Goal: Information Seeking & Learning: Check status

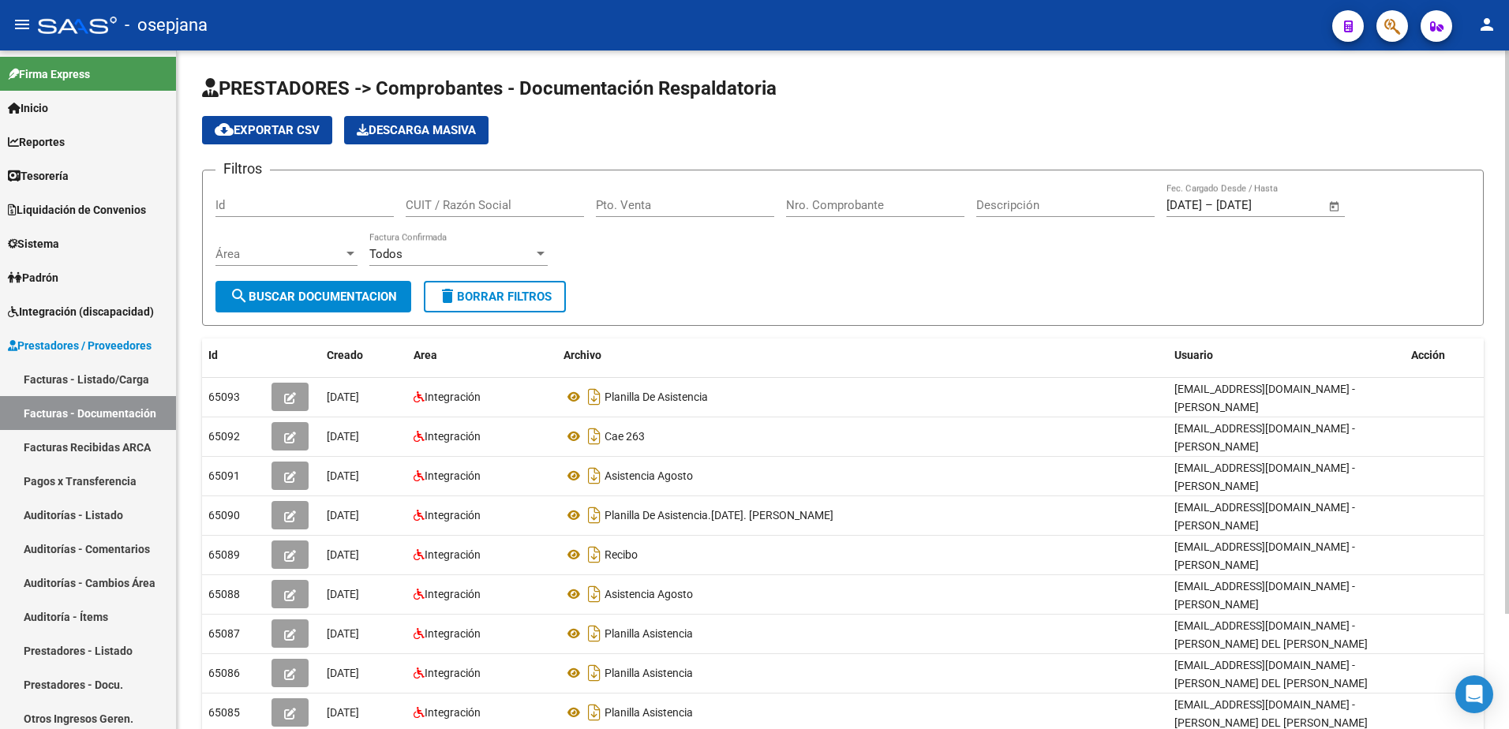
click at [513, 299] on span "delete Borrar Filtros" at bounding box center [495, 297] width 114 height 14
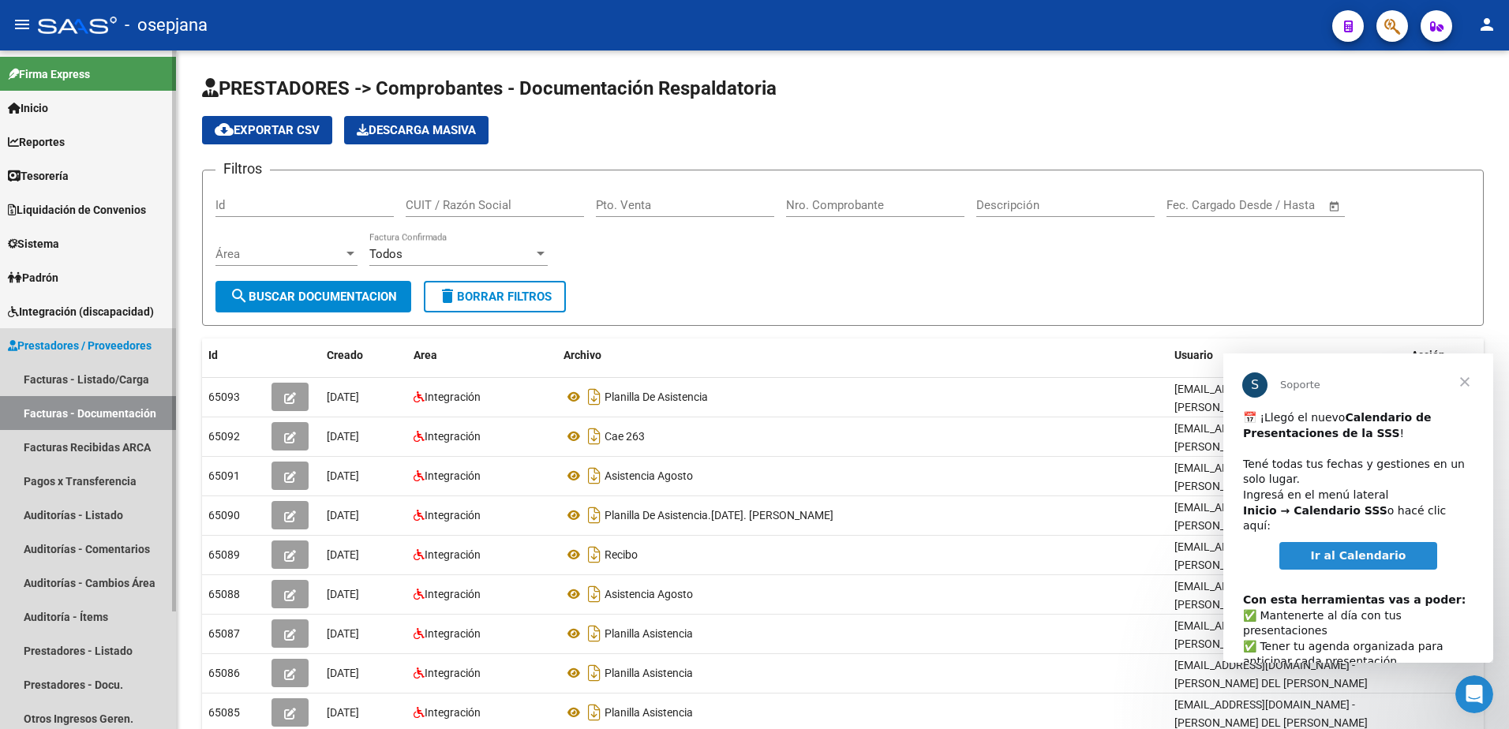
click at [96, 348] on span "Prestadores / Proveedores" at bounding box center [80, 345] width 144 height 17
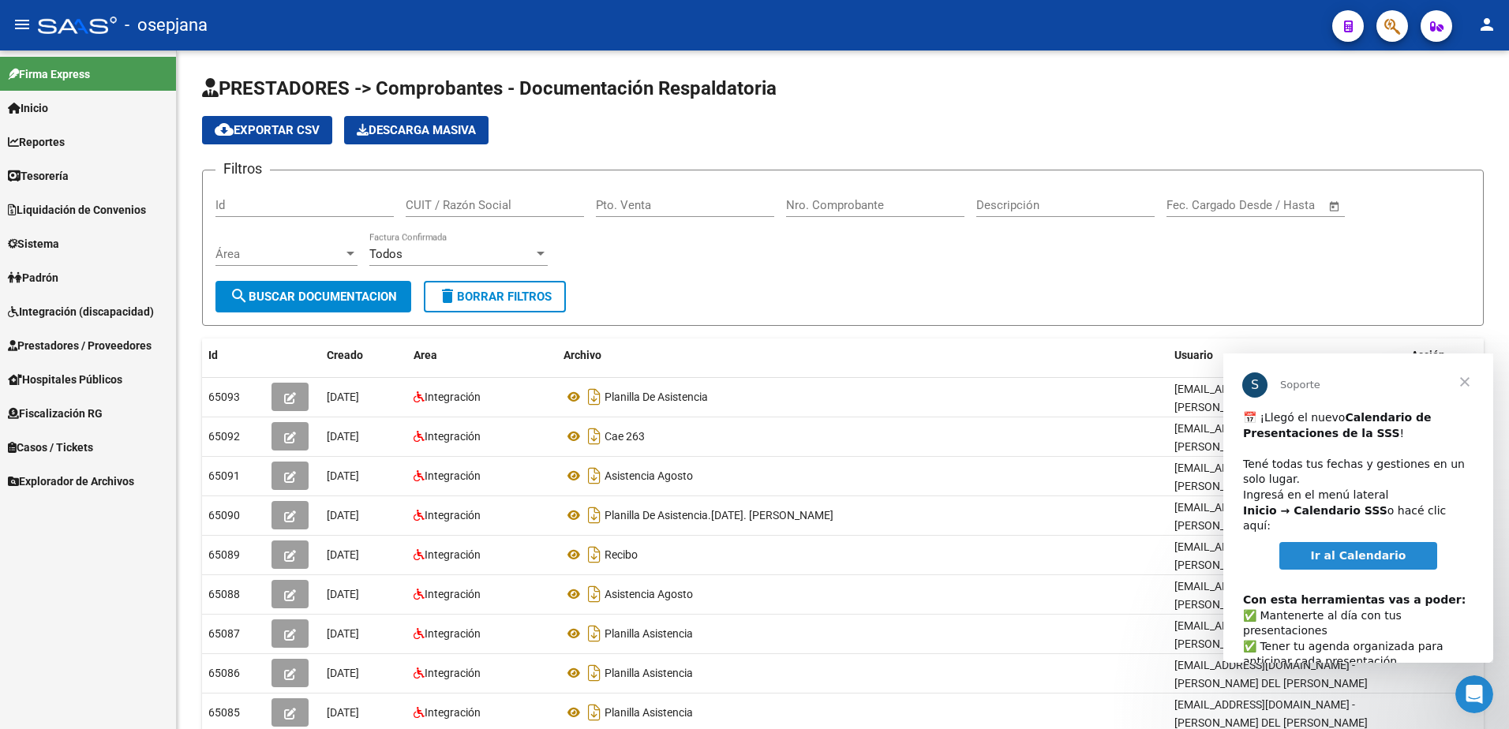
click at [15, 31] on mat-icon "menu" at bounding box center [22, 24] width 19 height 19
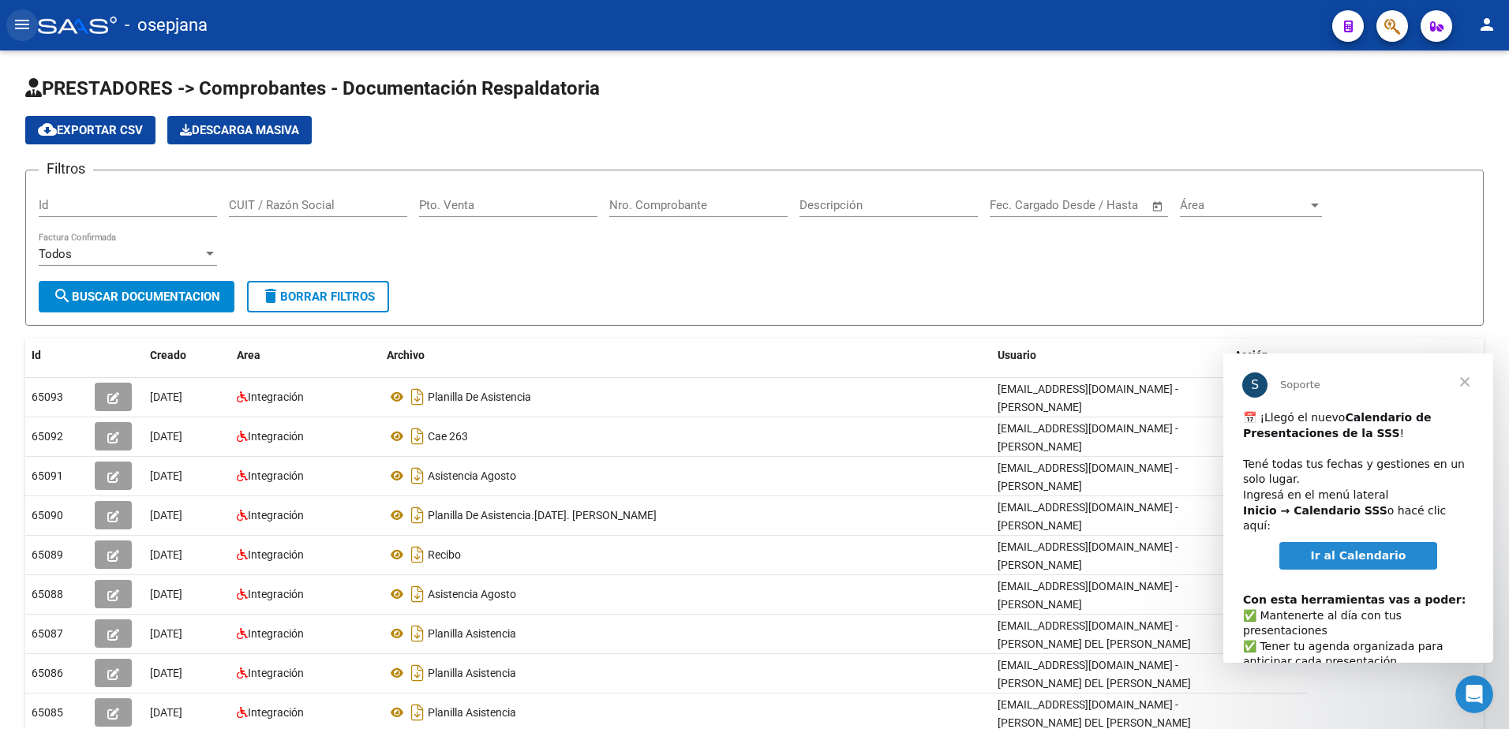
click at [17, 24] on mat-icon "menu" at bounding box center [22, 24] width 19 height 19
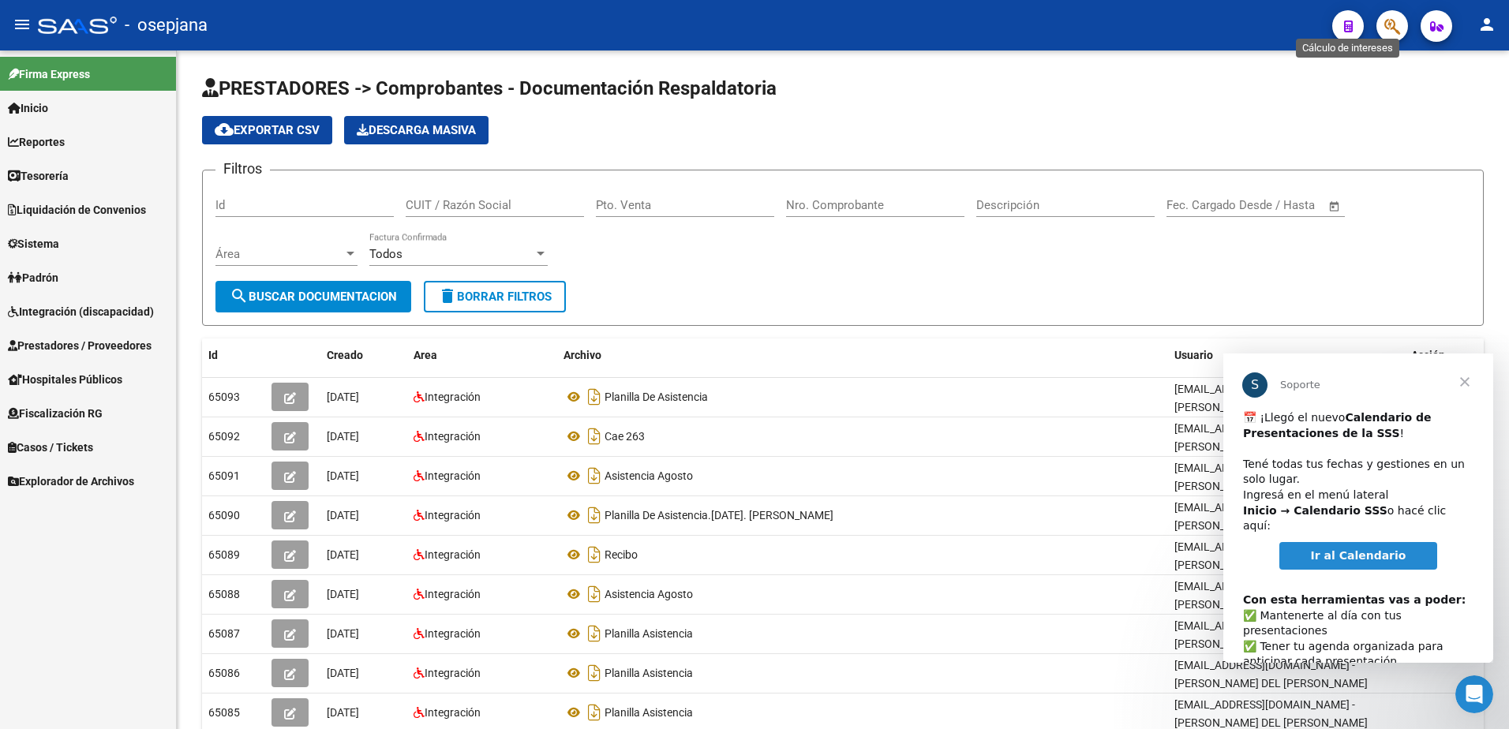
click at [1353, 23] on icon "button" at bounding box center [1348, 27] width 9 height 12
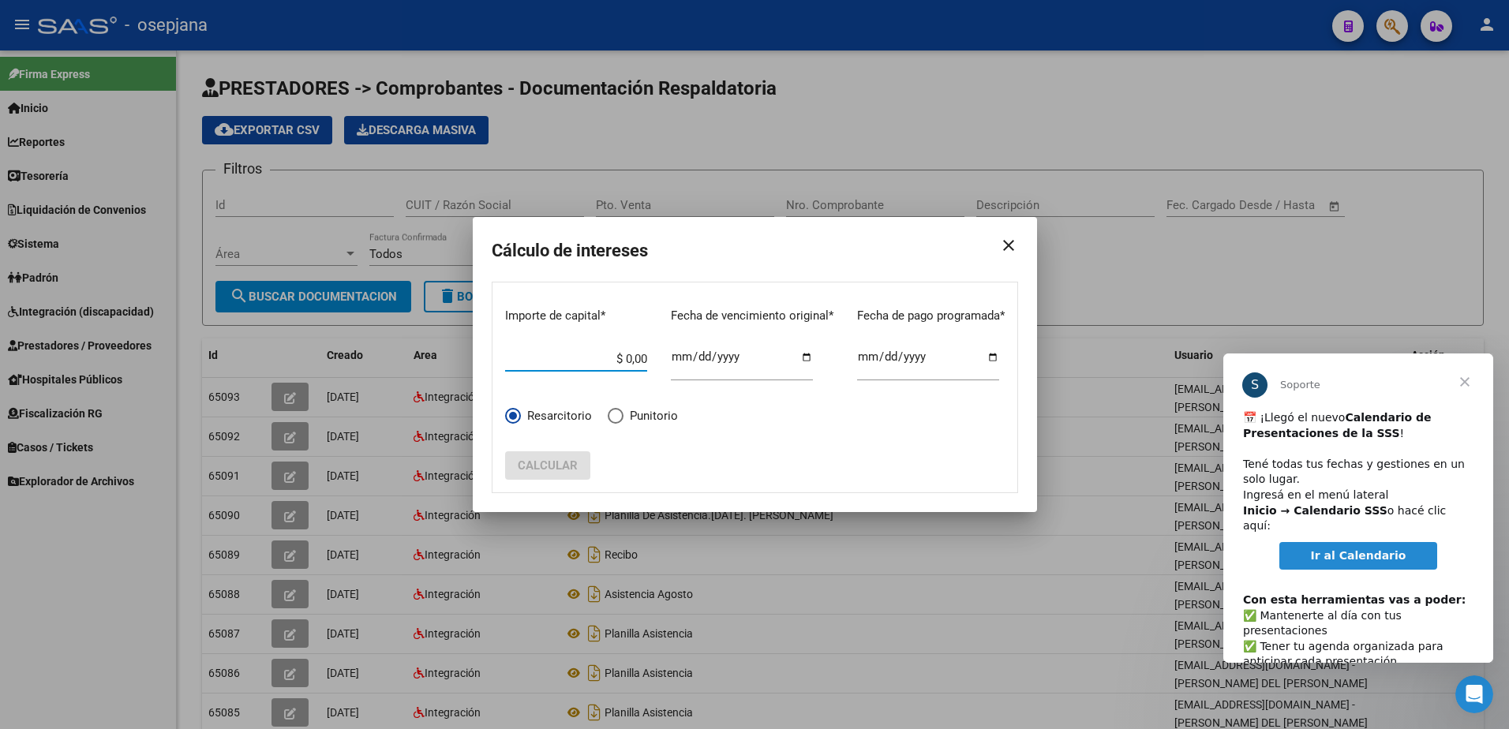
click at [1013, 239] on mat-icon "close" at bounding box center [1002, 245] width 32 height 44
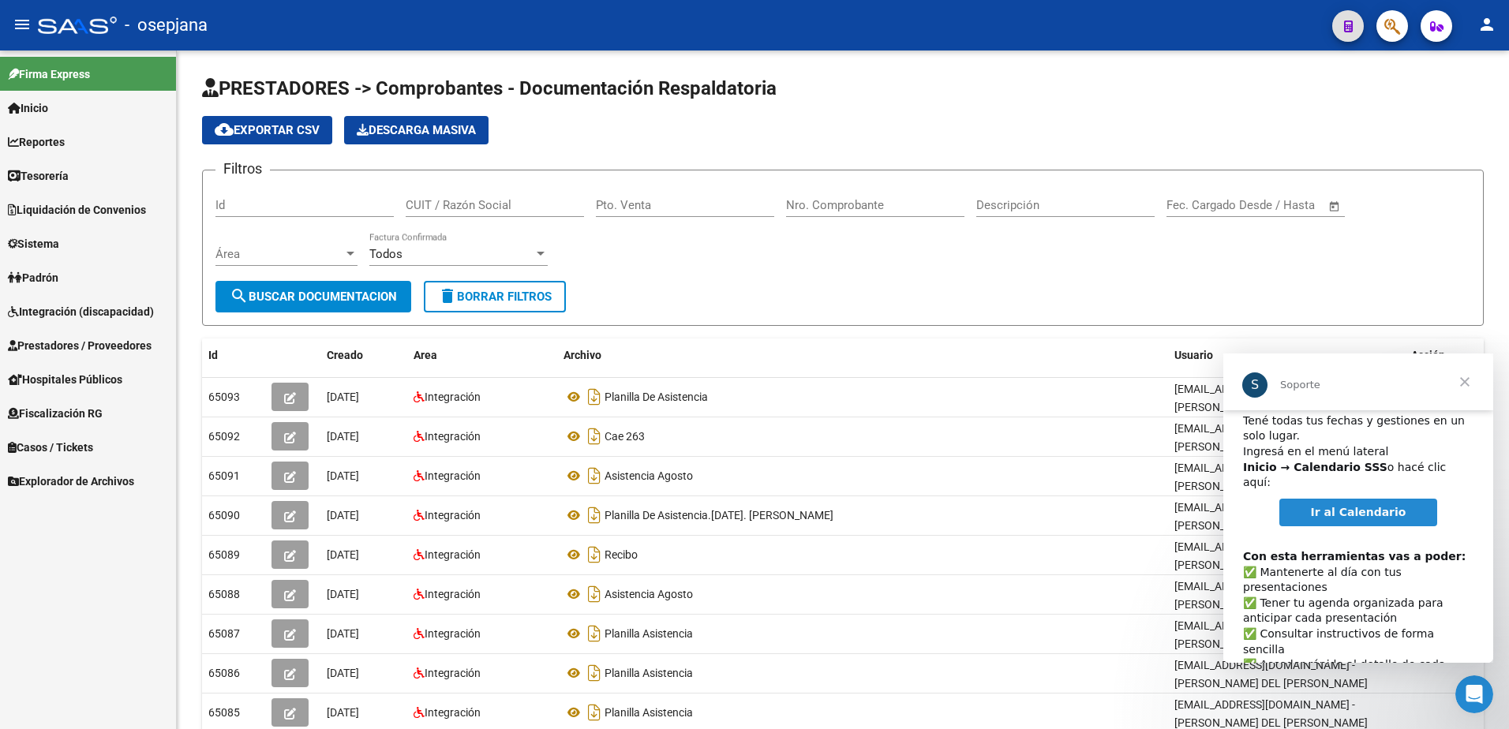
scroll to position [79, 0]
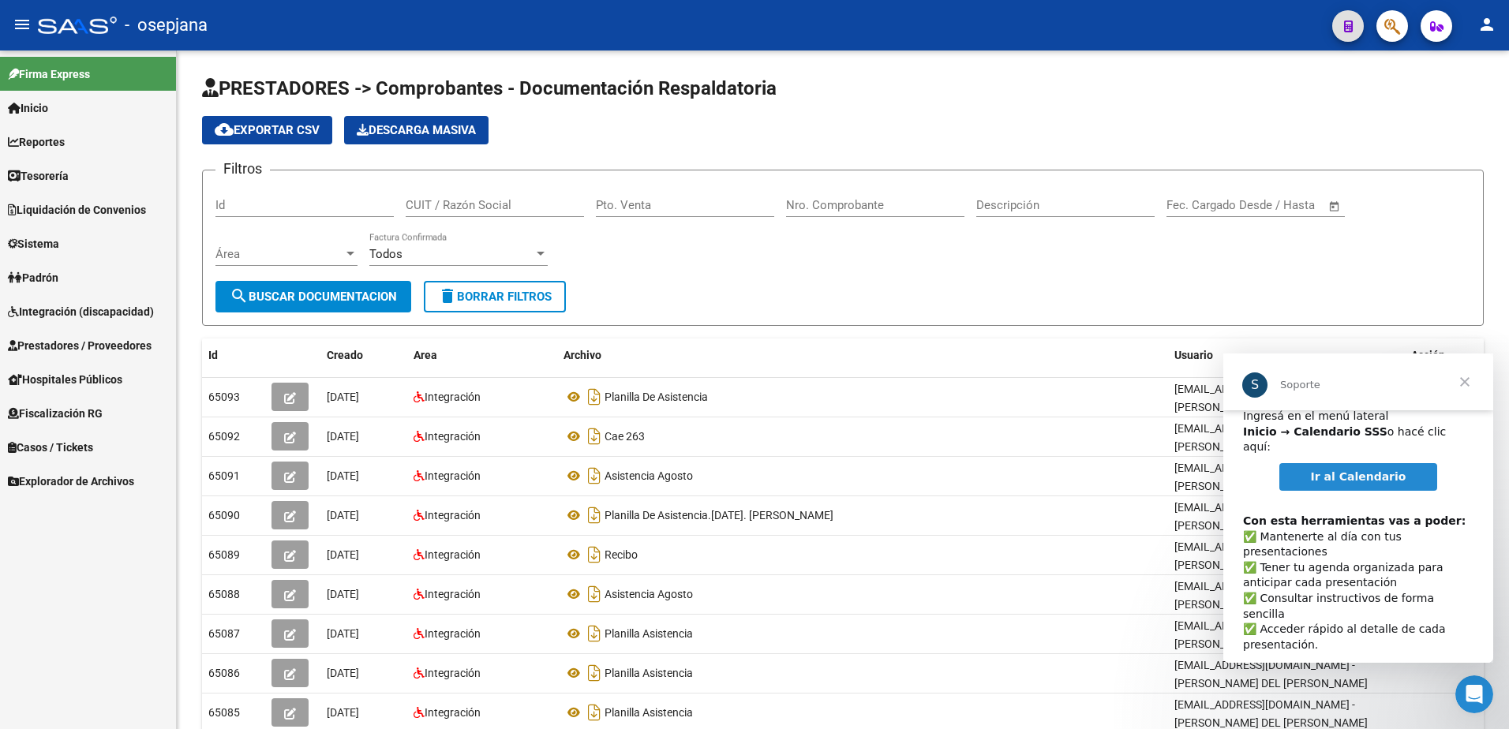
click at [1338, 470] on span "Ir al Calendario" at bounding box center [1358, 476] width 95 height 13
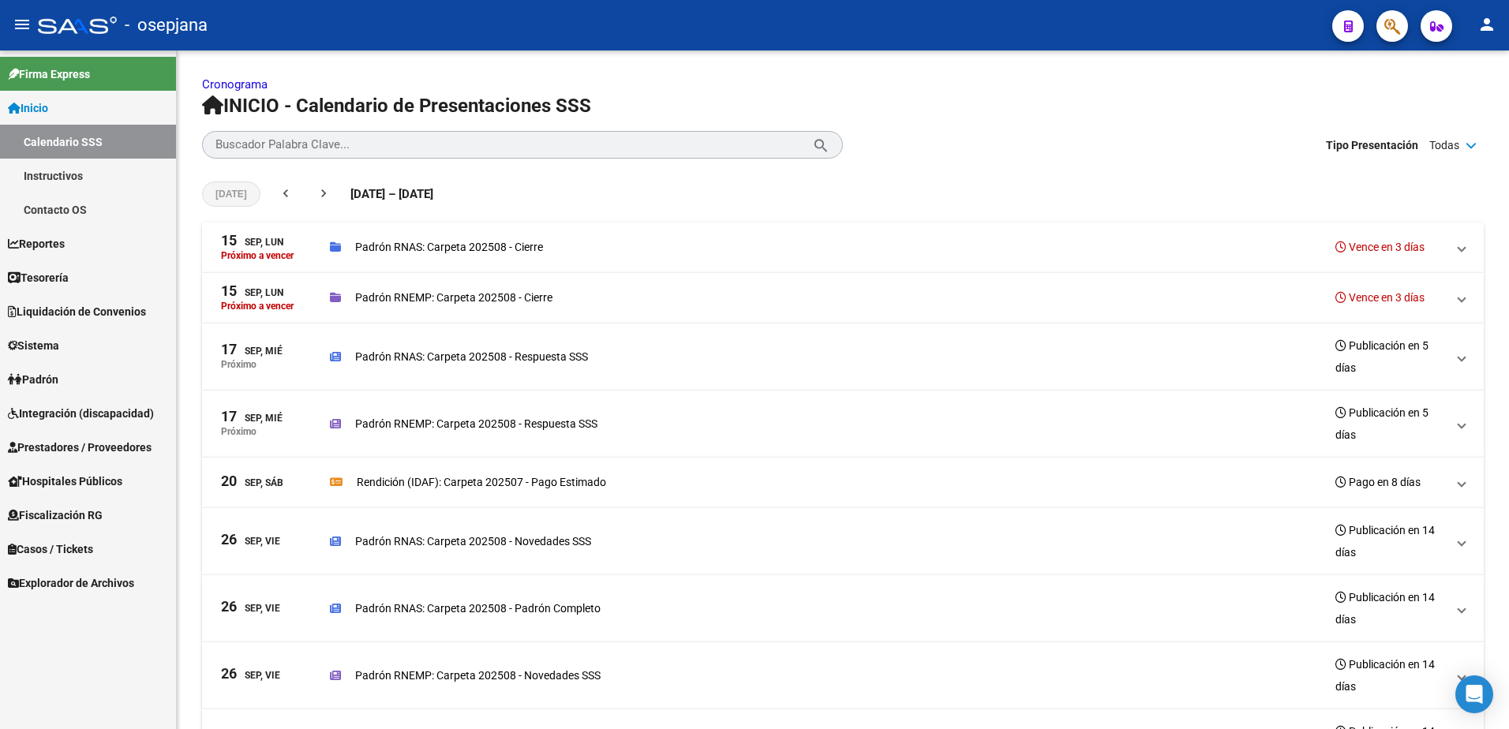
click at [48, 105] on span "Inicio" at bounding box center [28, 107] width 40 height 17
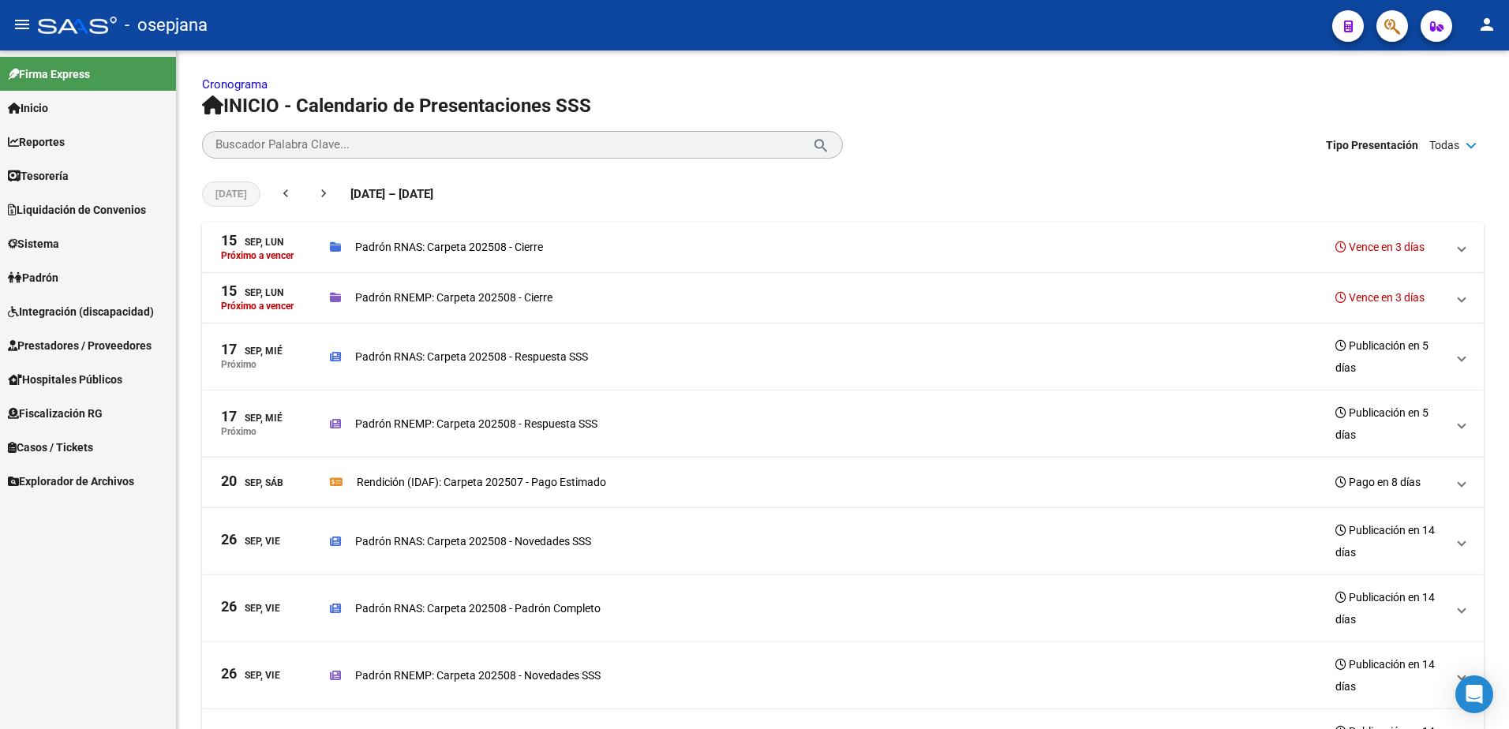
click at [87, 107] on link "Inicio" at bounding box center [88, 108] width 176 height 34
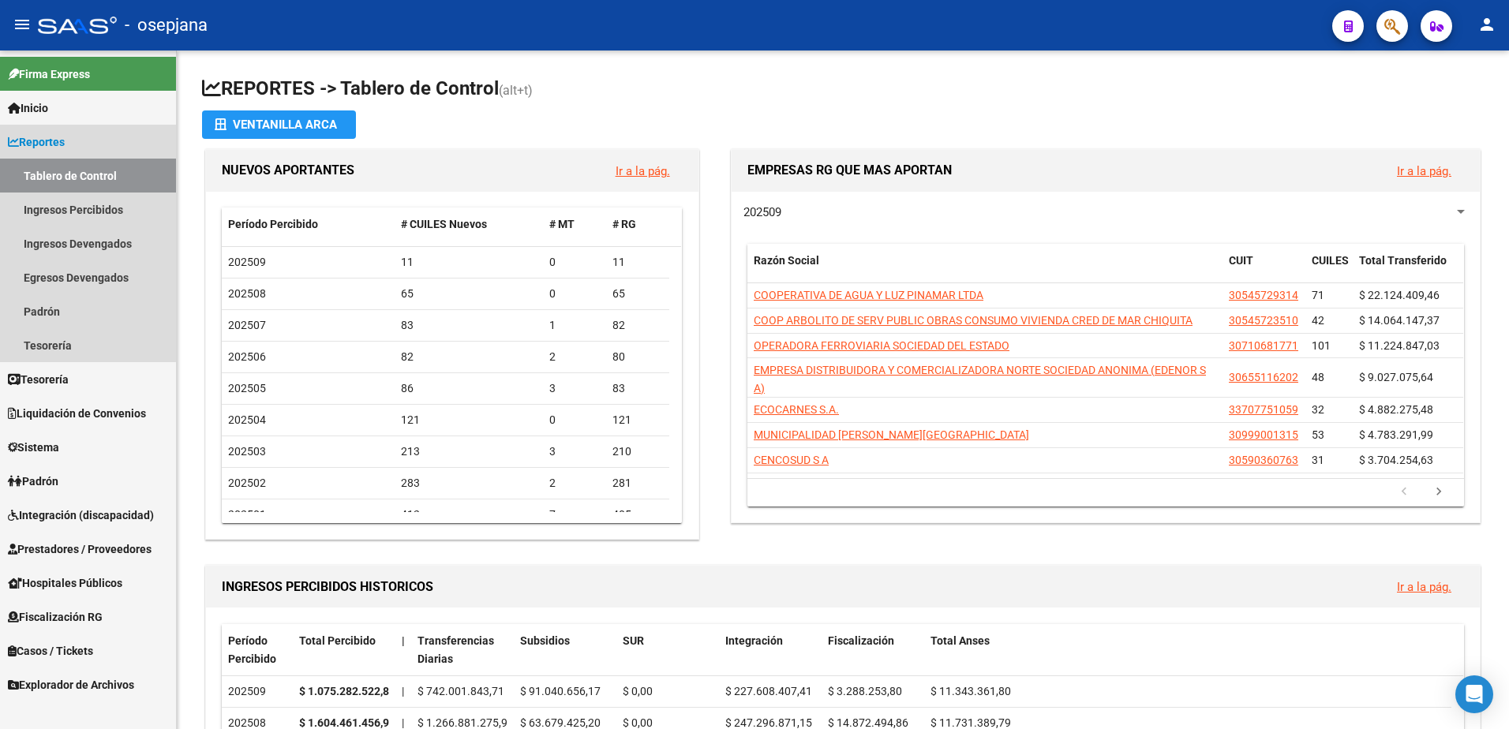
click at [65, 144] on span "Reportes" at bounding box center [36, 141] width 57 height 17
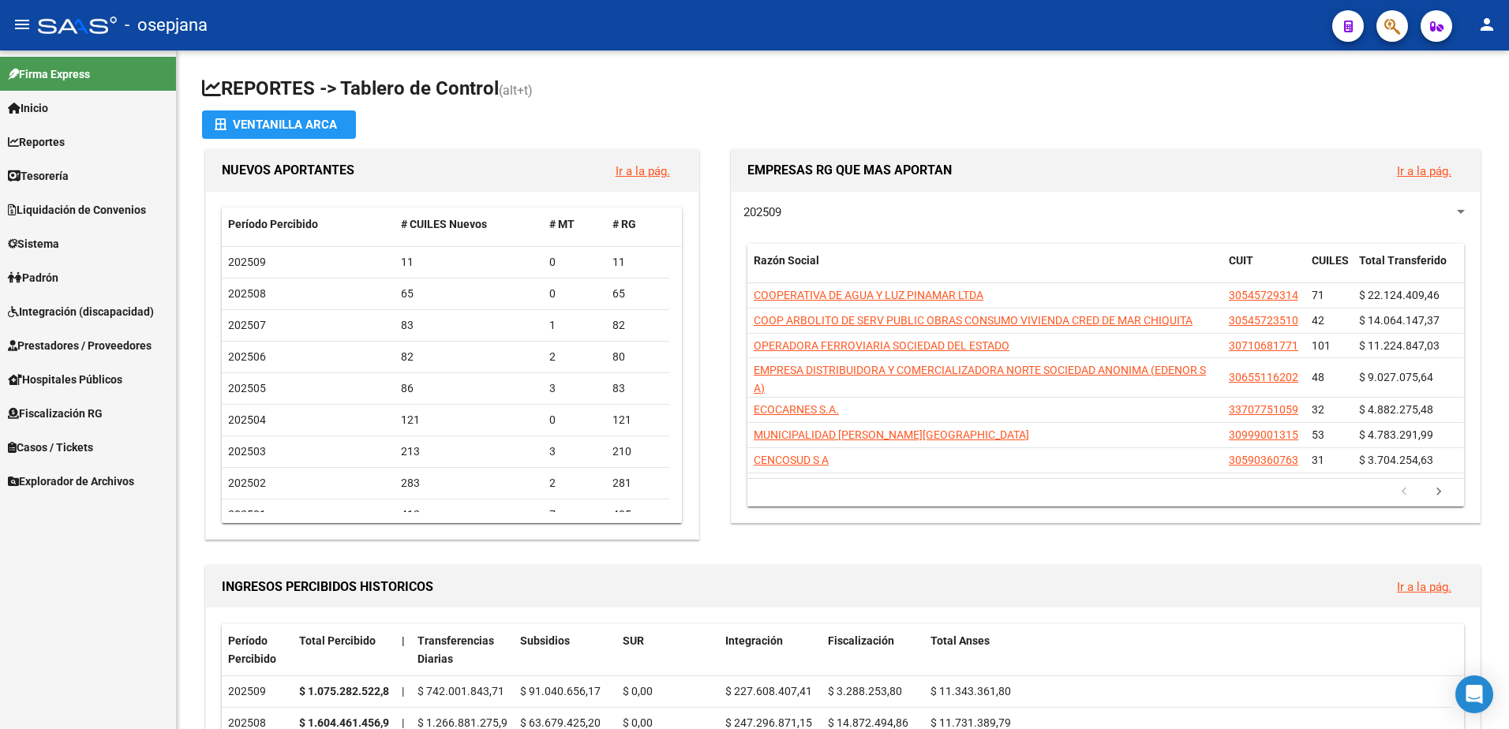
click at [39, 111] on span "Inicio" at bounding box center [28, 107] width 40 height 17
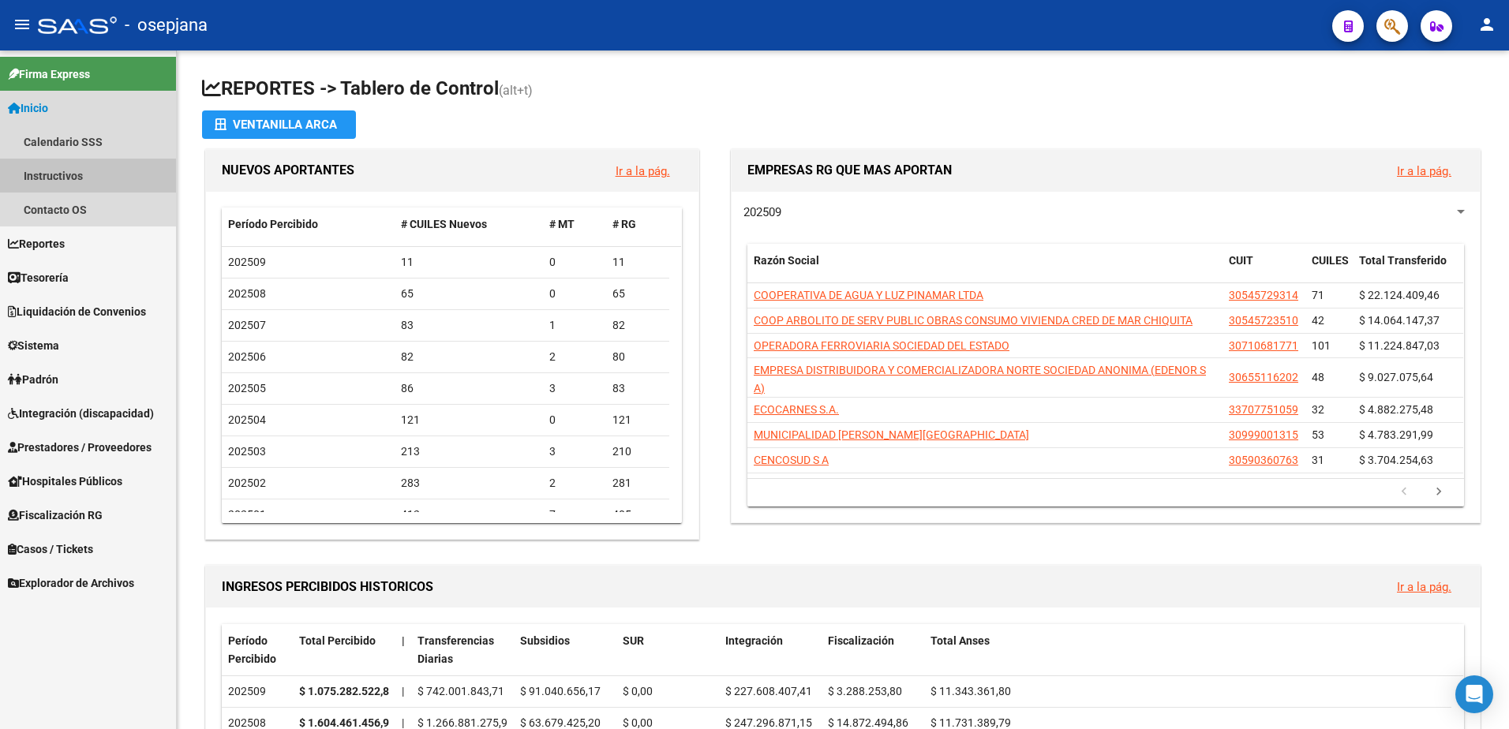
click at [44, 177] on link "Instructivos" at bounding box center [88, 176] width 176 height 34
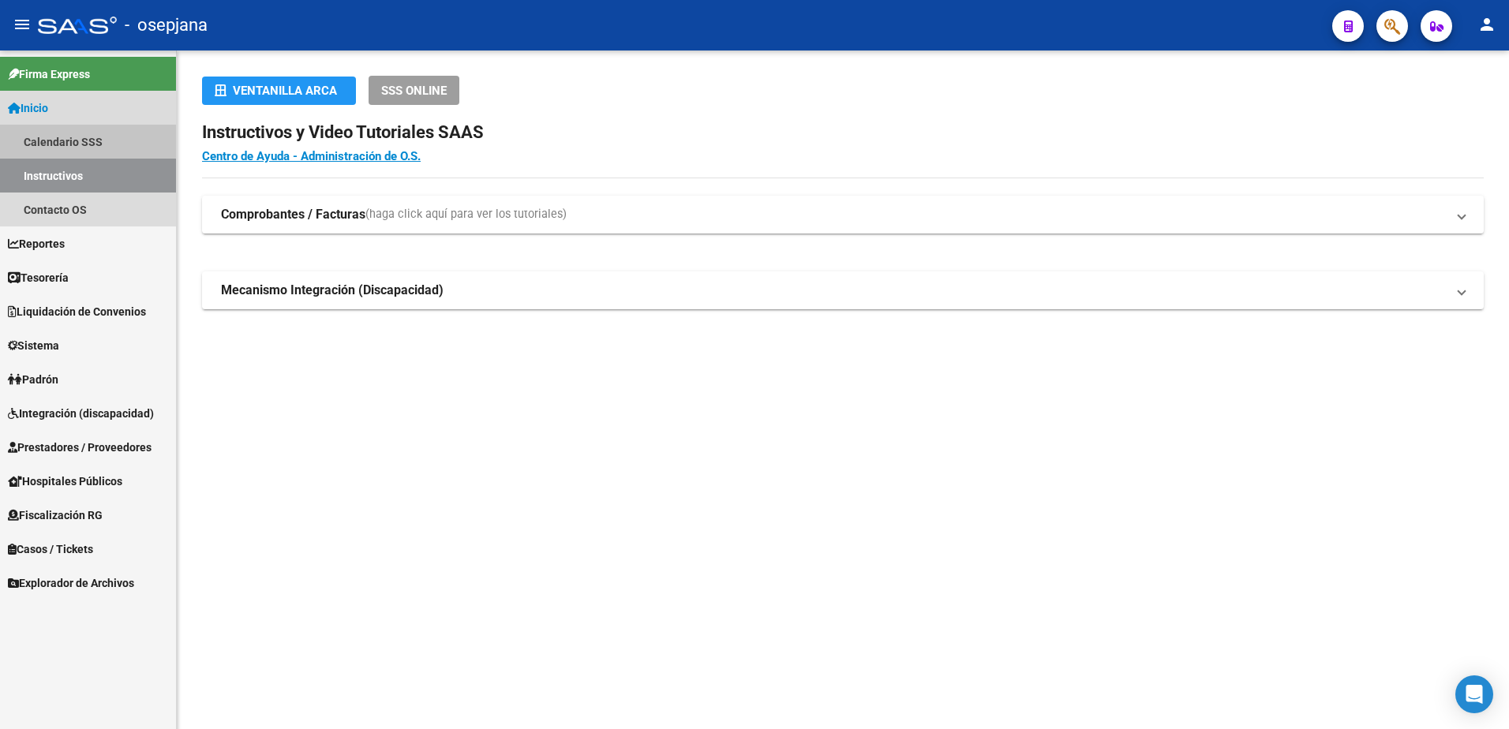
click at [68, 140] on link "Calendario SSS" at bounding box center [88, 142] width 176 height 34
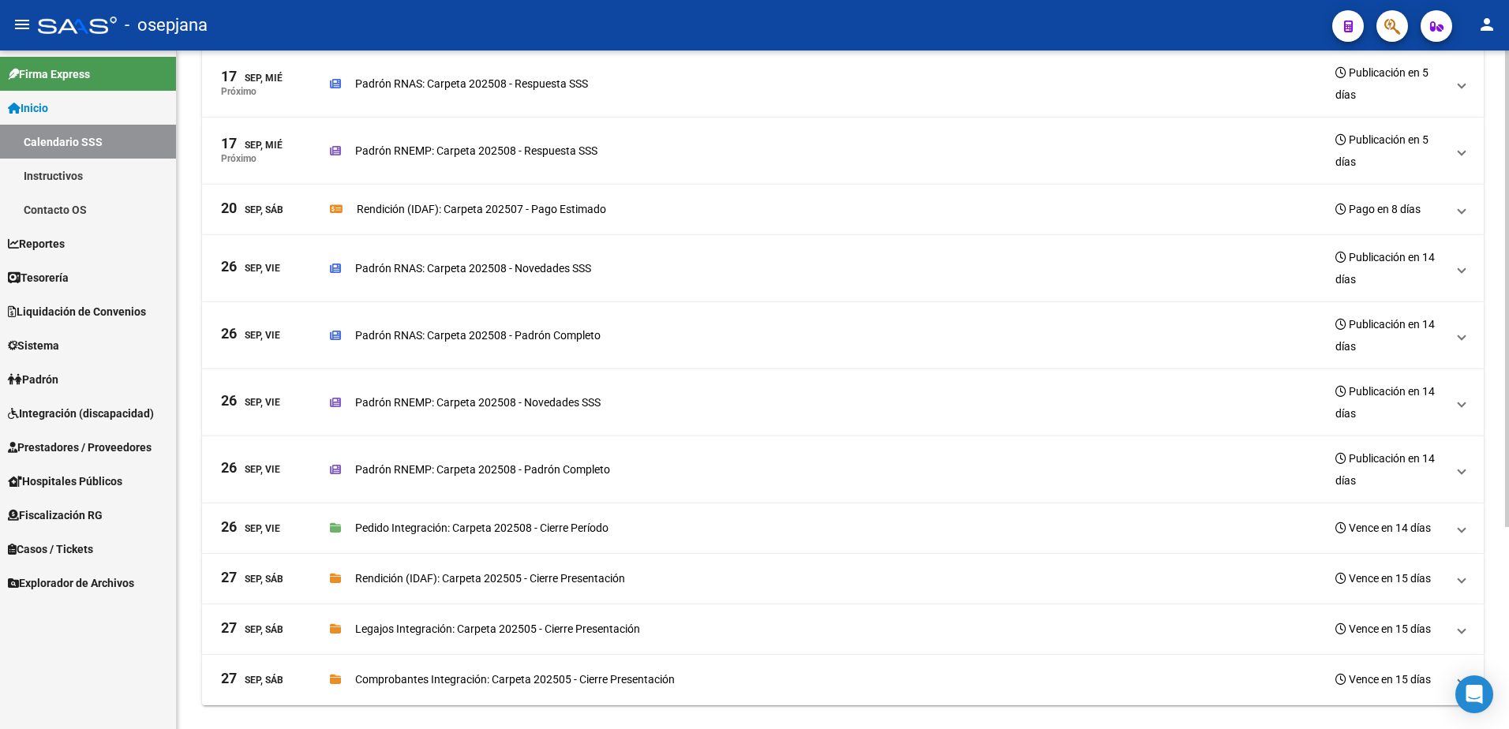
scroll to position [287, 0]
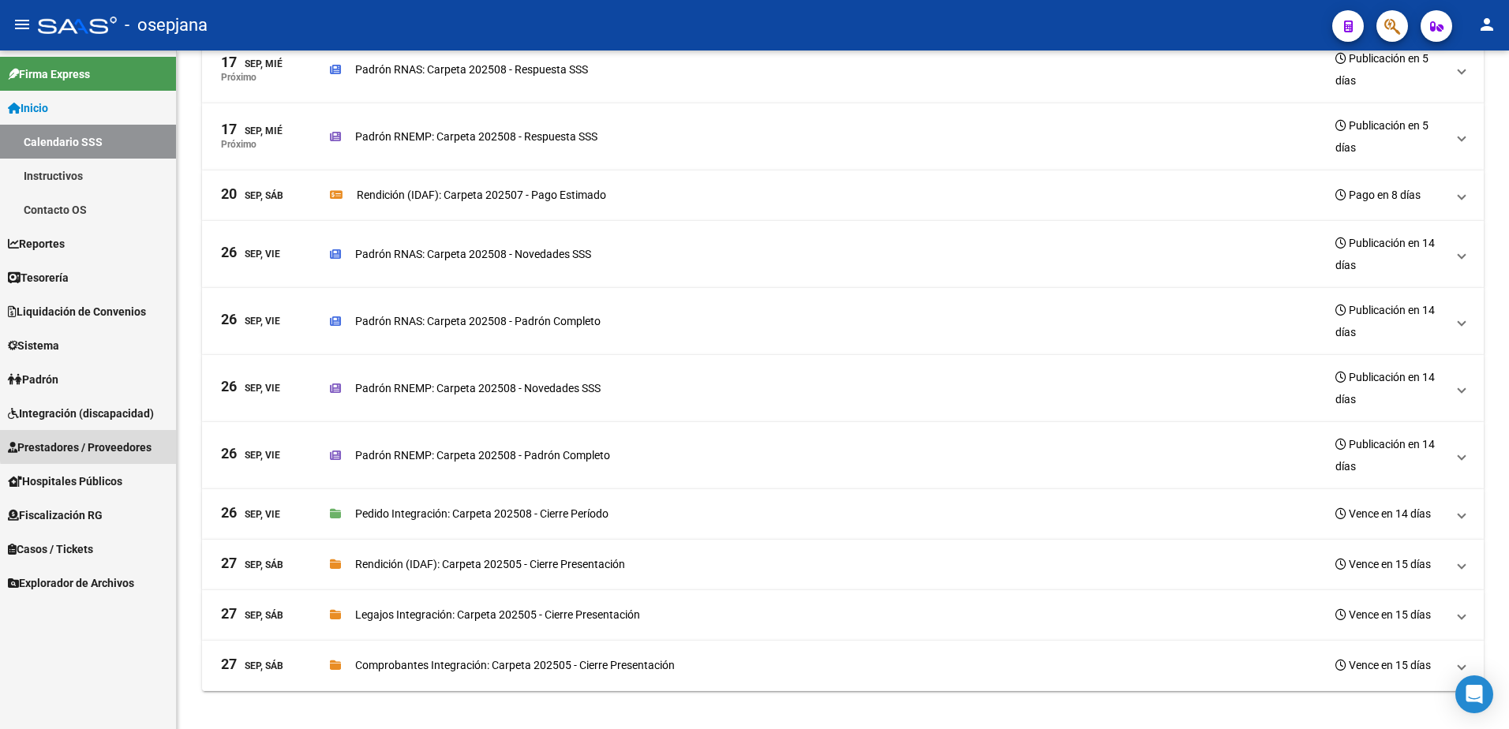
click at [107, 443] on span "Prestadores / Proveedores" at bounding box center [80, 447] width 144 height 17
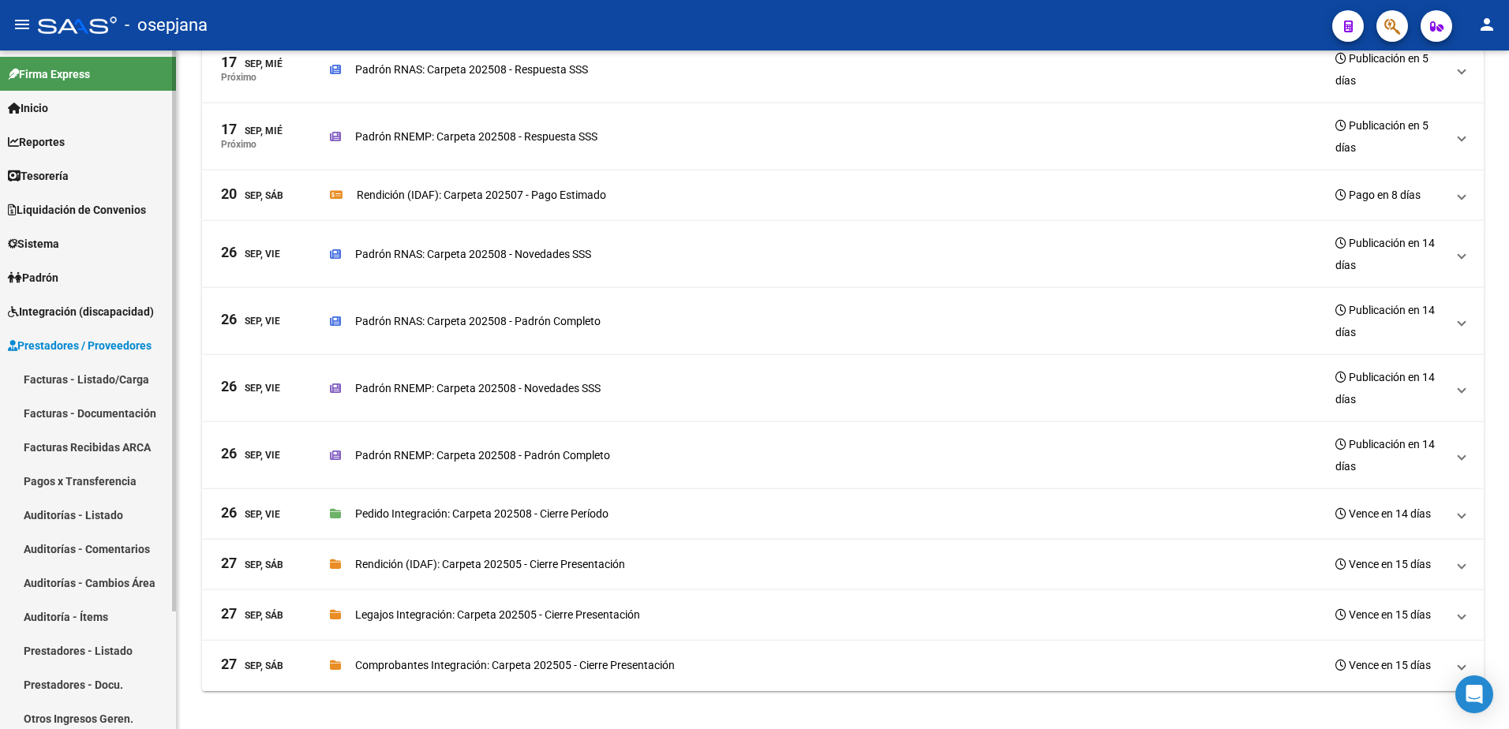
click at [118, 413] on link "Facturas - Documentación" at bounding box center [88, 413] width 176 height 34
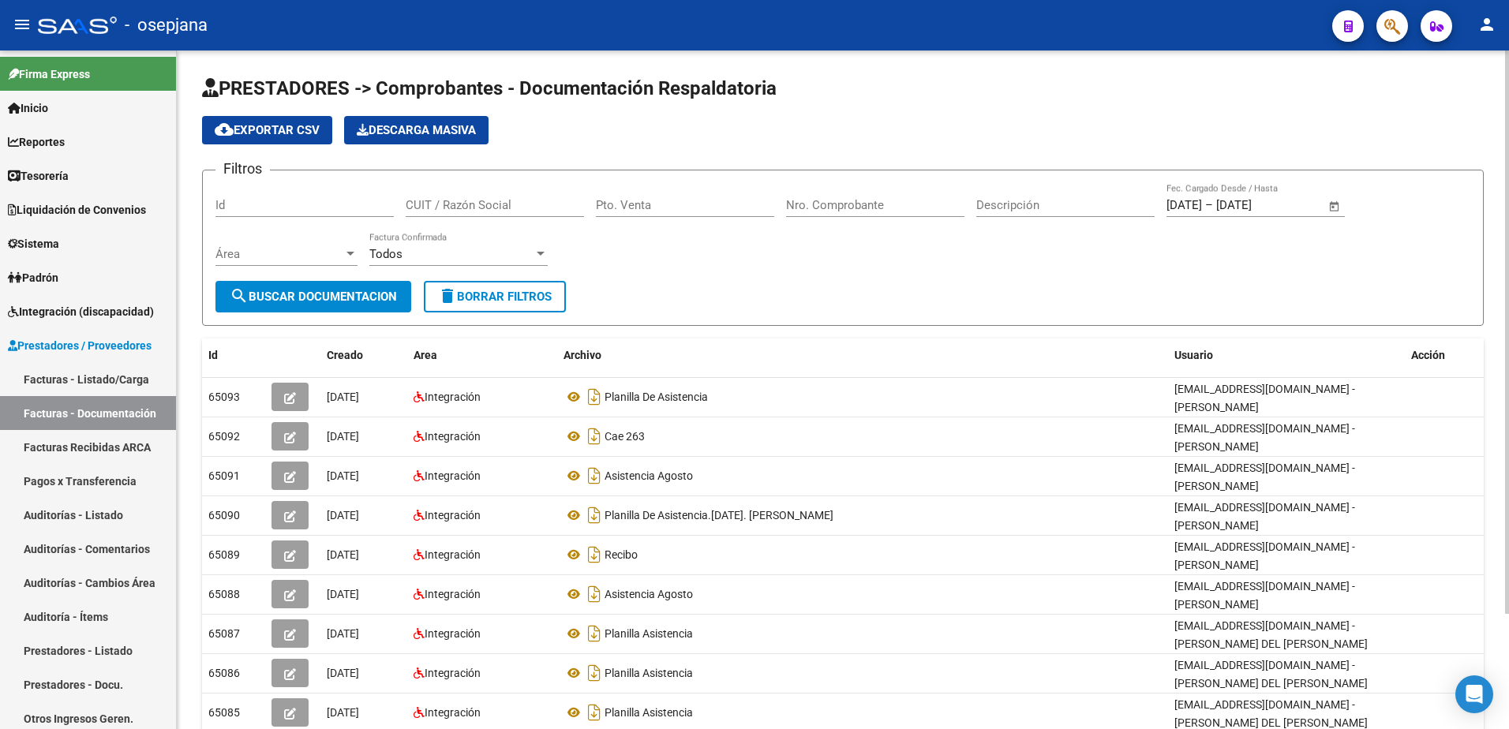
click at [473, 304] on button "delete Borrar Filtros" at bounding box center [495, 297] width 142 height 32
paste input "30684718939"
type input "30684718939"
click at [304, 295] on span "search Buscar Documentacion" at bounding box center [313, 297] width 167 height 14
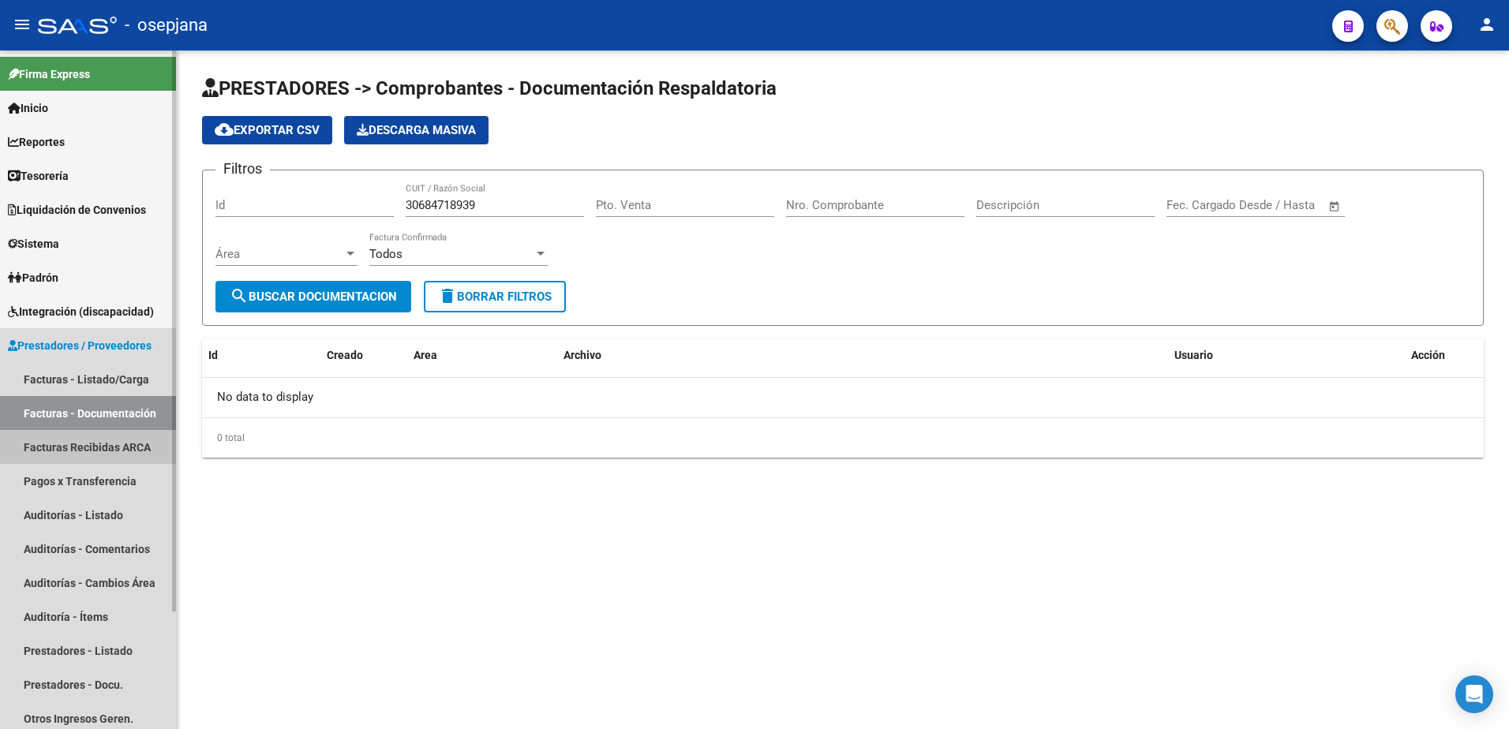
click at [95, 446] on link "Facturas Recibidas ARCA" at bounding box center [88, 447] width 176 height 34
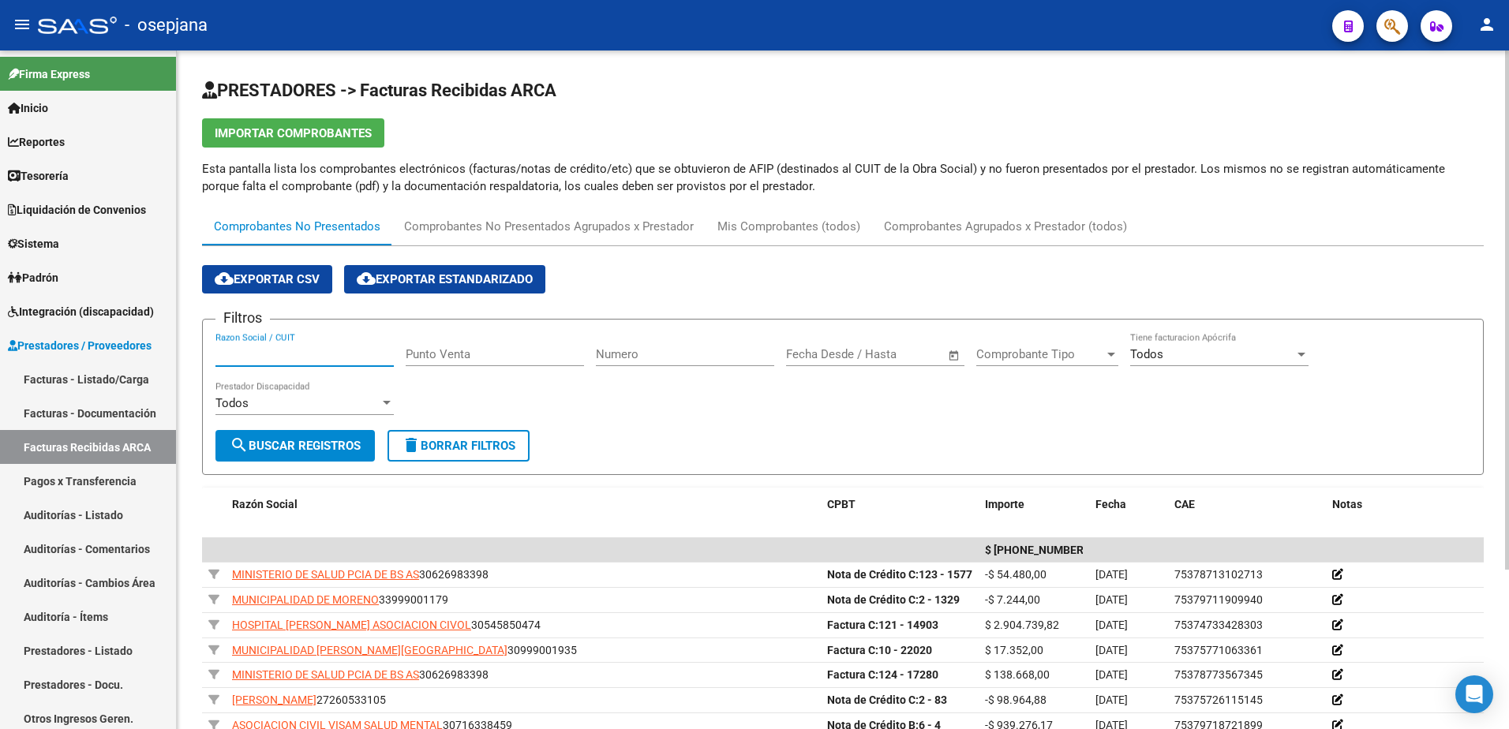
paste input "30684718939"
type input "30684718939"
click at [286, 439] on span "search Buscar Registros" at bounding box center [295, 446] width 131 height 14
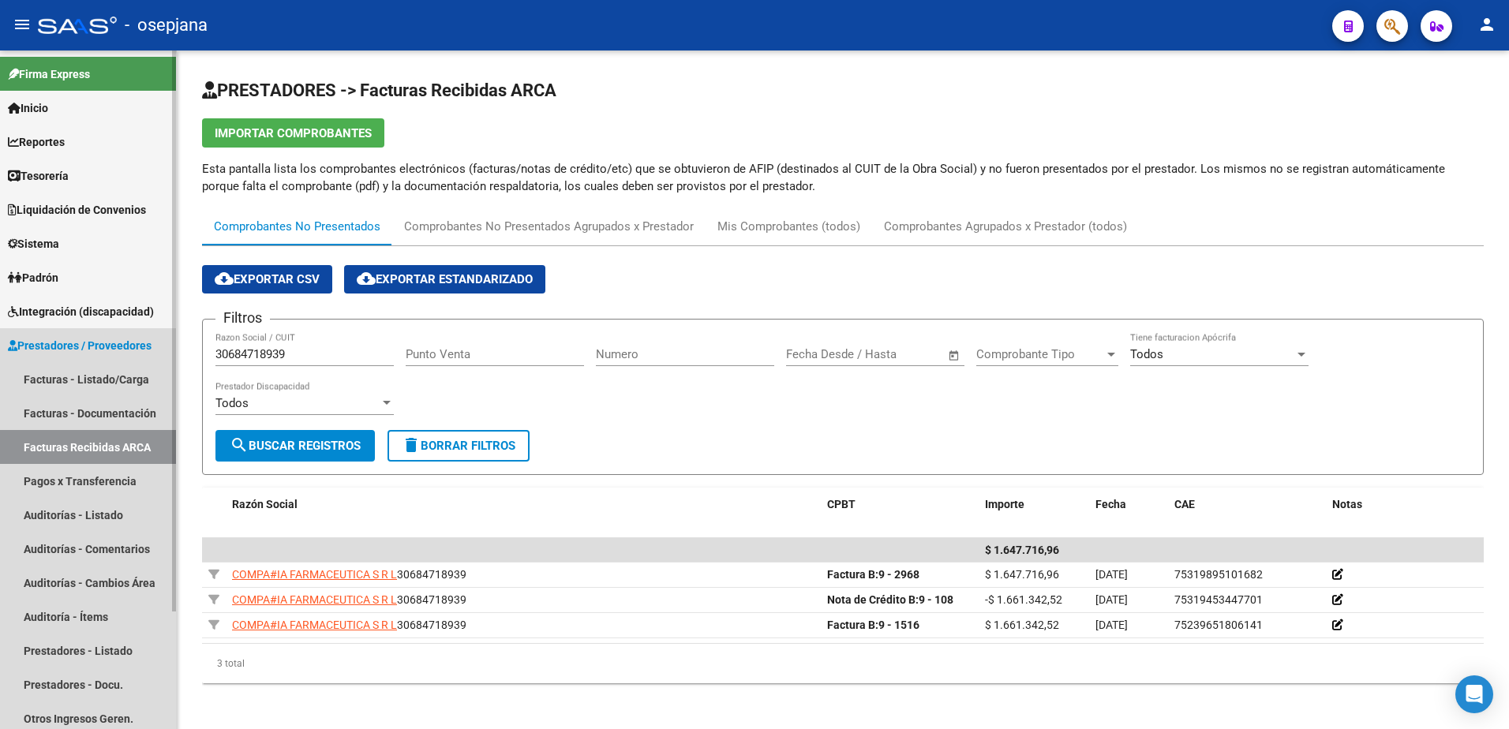
click at [60, 344] on span "Prestadores / Proveedores" at bounding box center [80, 345] width 144 height 17
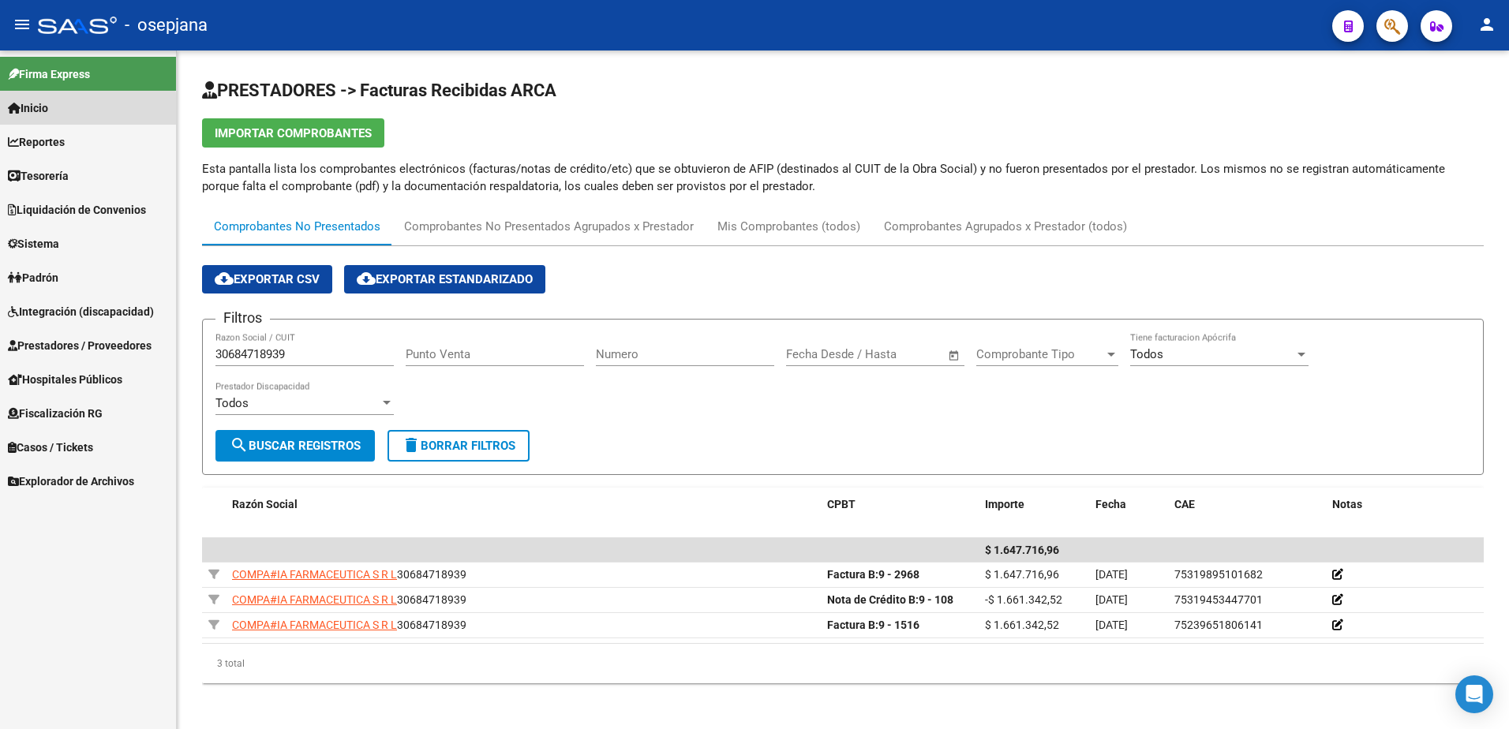
click at [45, 113] on span "Inicio" at bounding box center [28, 107] width 40 height 17
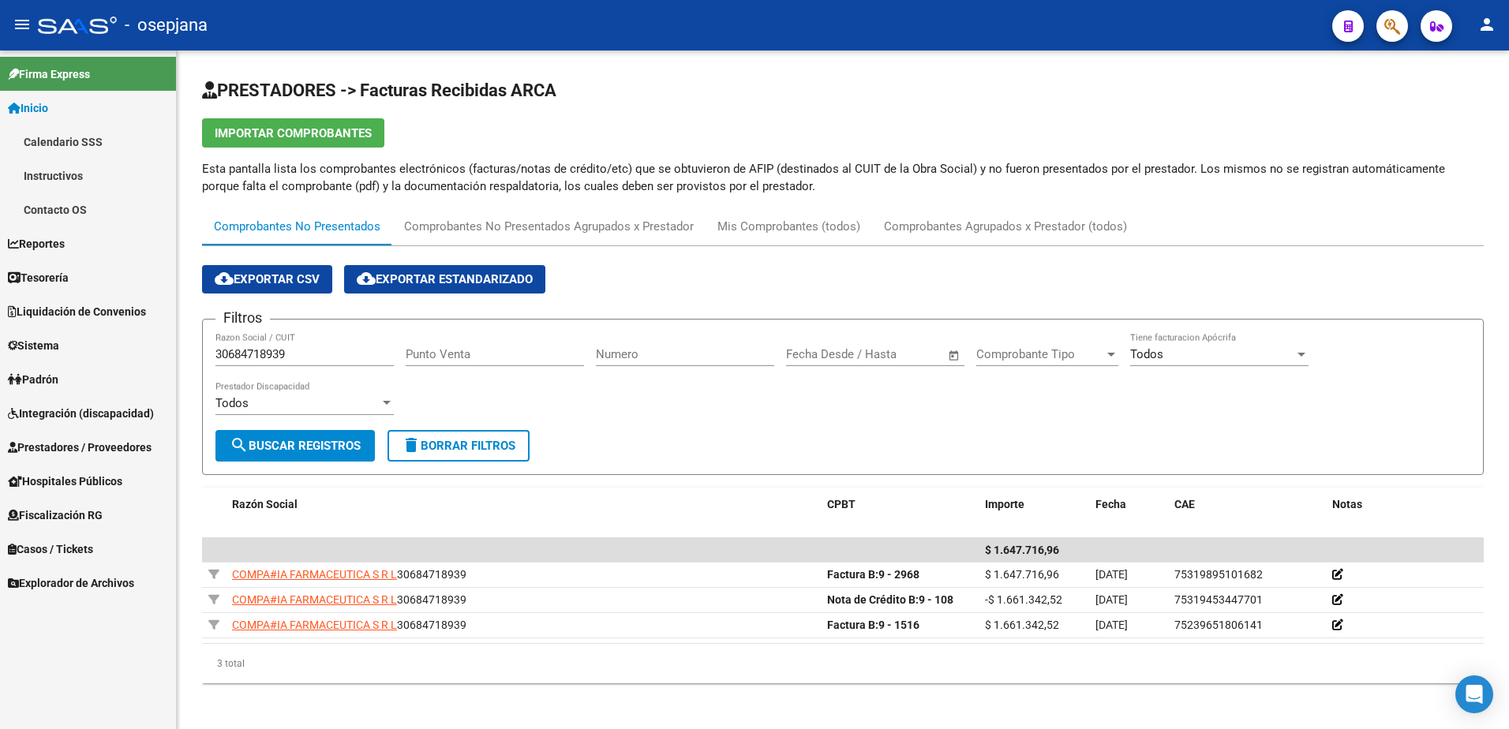
click at [94, 211] on link "Contacto OS" at bounding box center [88, 210] width 176 height 34
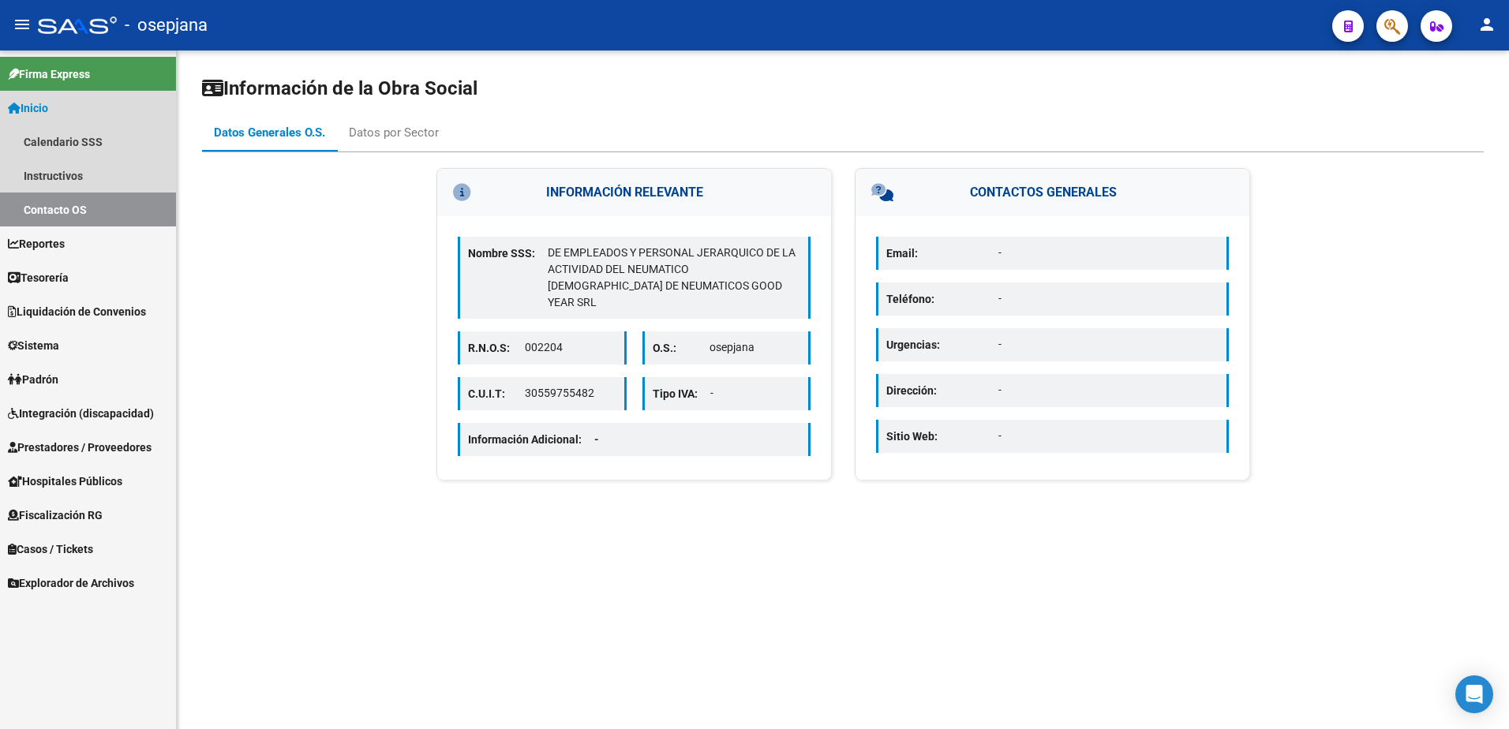
click at [62, 111] on link "Inicio" at bounding box center [88, 108] width 176 height 34
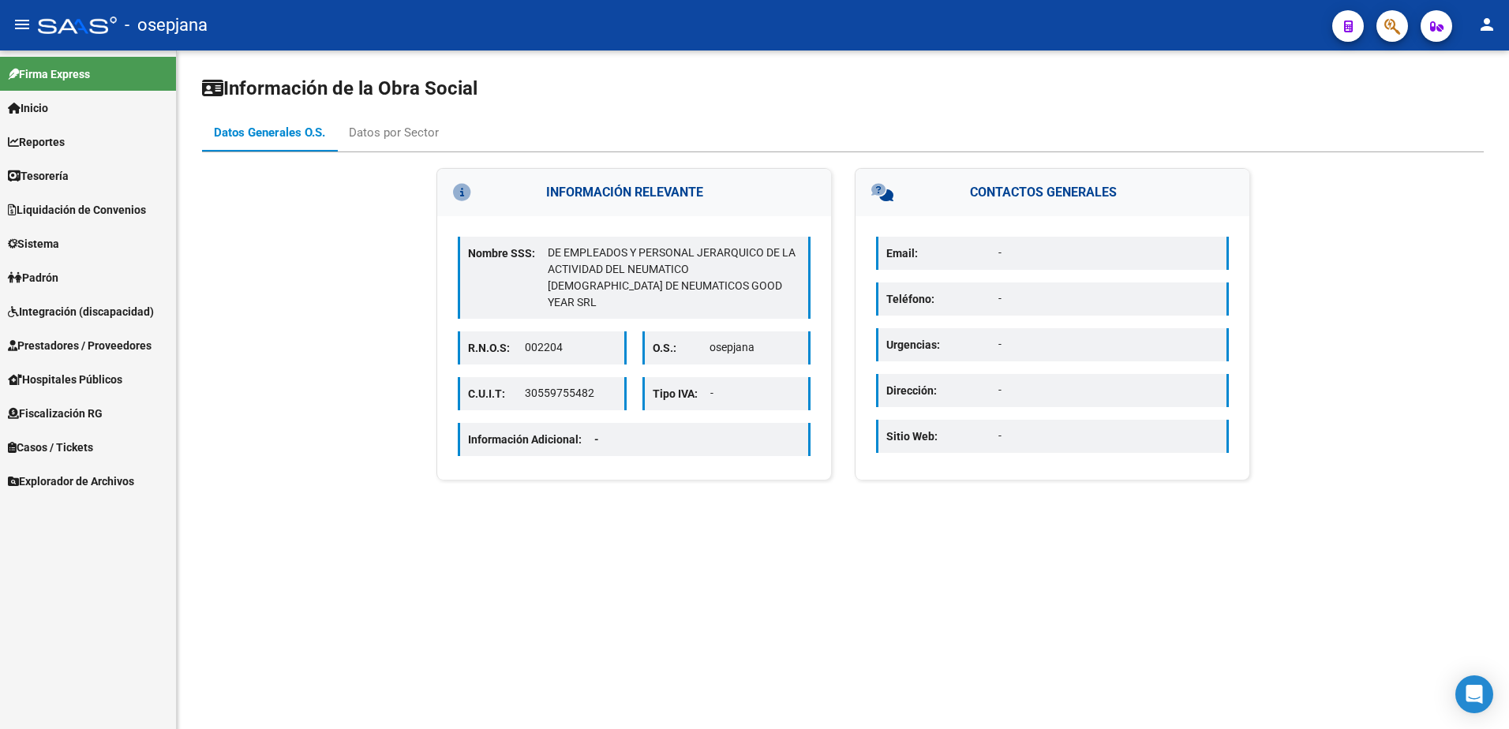
click at [95, 343] on span "Prestadores / Proveedores" at bounding box center [80, 345] width 144 height 17
